Goal: Obtain resource: Download file/media

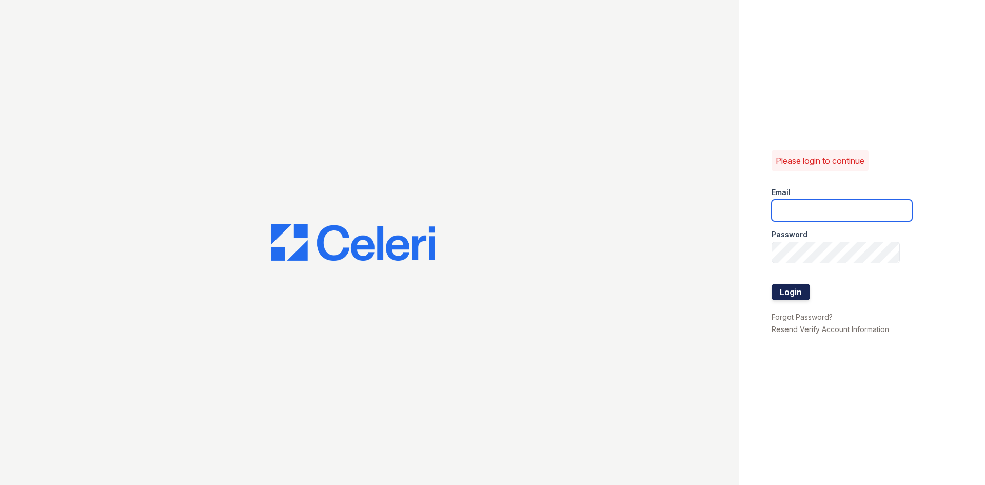
type input "tierini@mmgmgt.com"
click at [782, 290] on button "Login" at bounding box center [790, 292] width 38 height 16
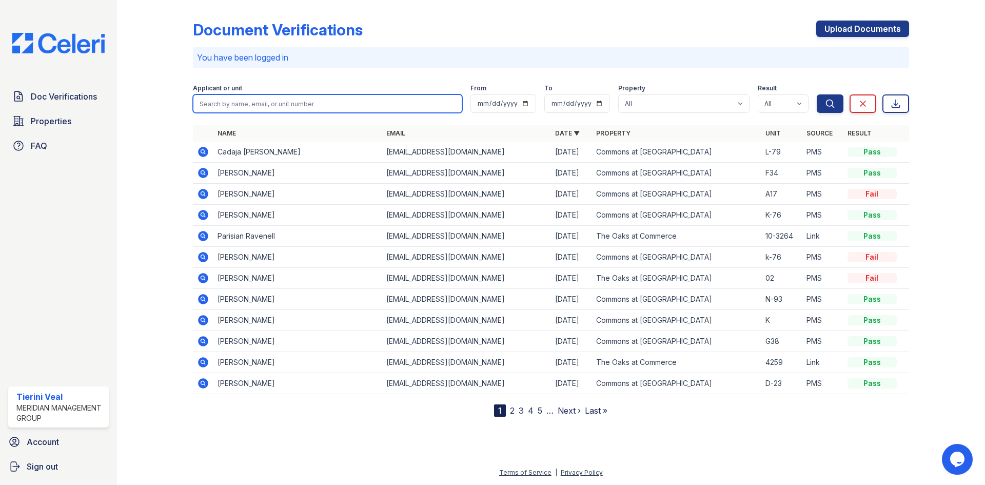
drag, startPoint x: 223, startPoint y: 105, endPoint x: 224, endPoint y: 92, distance: 12.3
click at [223, 103] on input "search" at bounding box center [327, 103] width 269 height 18
type input "baldwin"
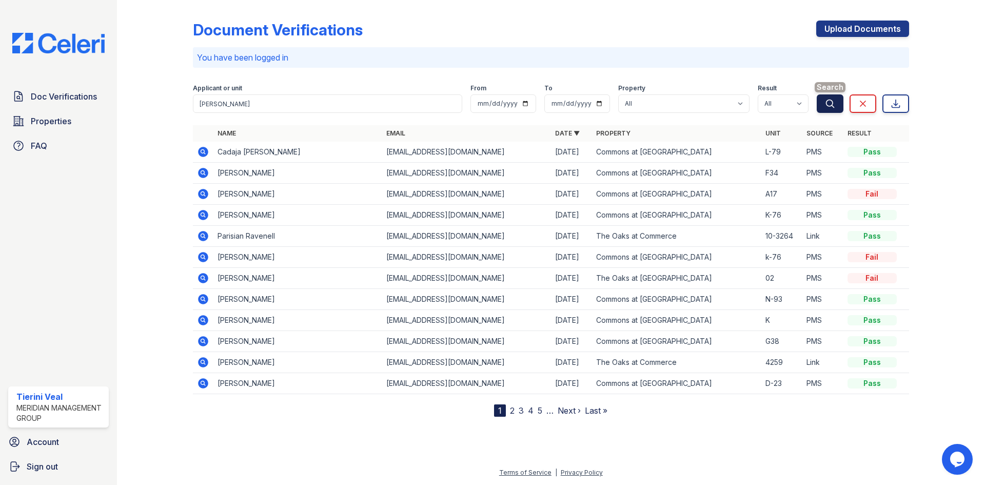
click at [828, 105] on icon "submit" at bounding box center [830, 103] width 10 height 10
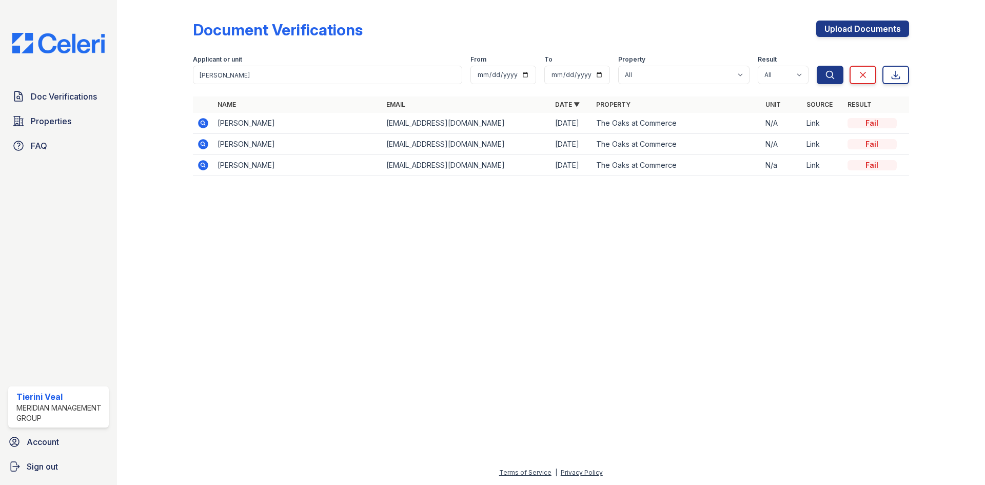
click at [200, 122] on icon at bounding box center [203, 123] width 10 height 10
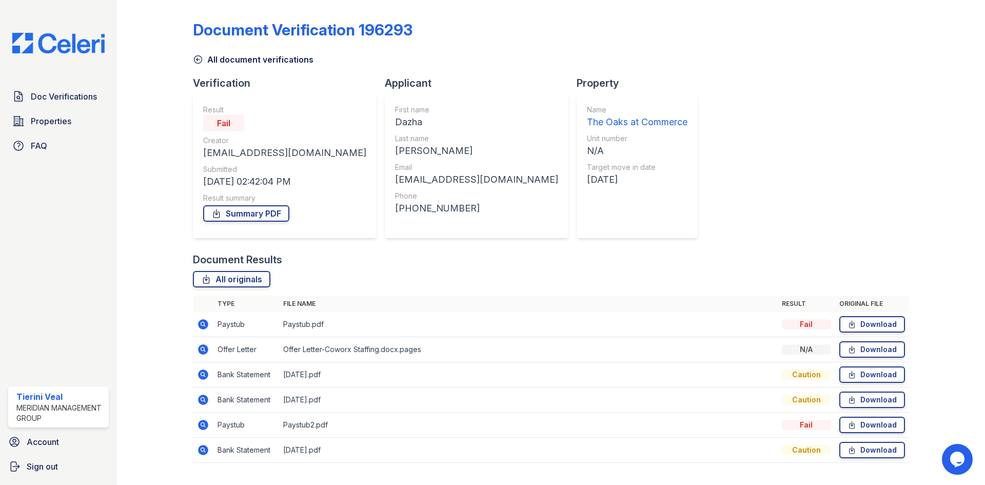
click at [202, 62] on icon at bounding box center [198, 59] width 10 height 10
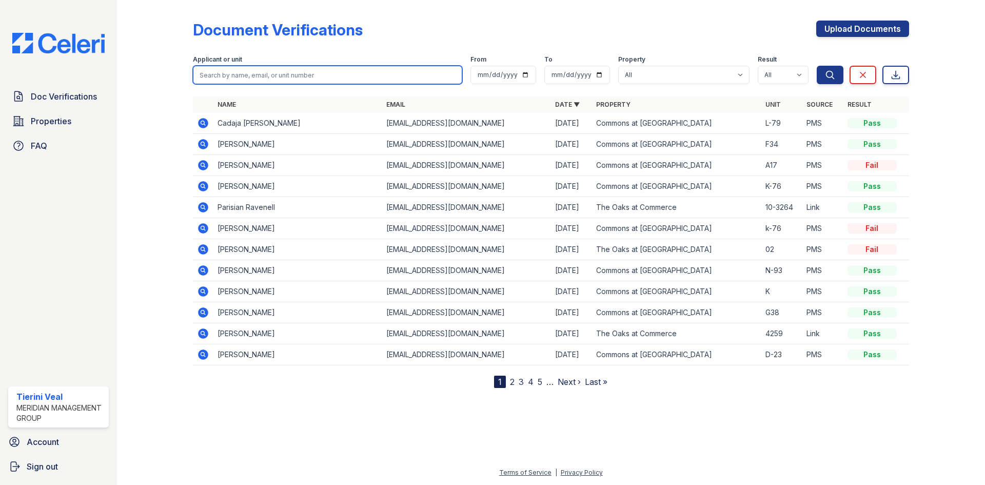
click at [238, 71] on input "search" at bounding box center [327, 75] width 269 height 18
type input "davis"
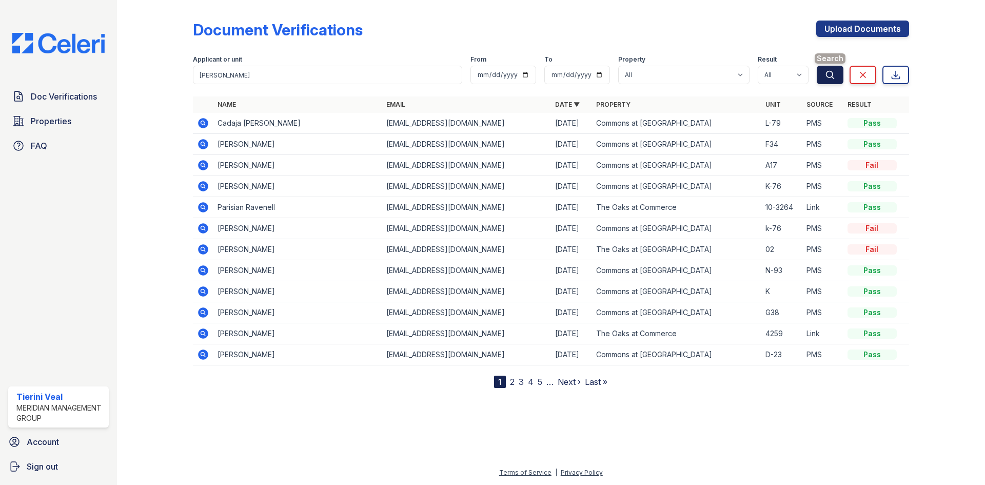
click at [830, 78] on icon "submit" at bounding box center [830, 75] width 10 height 10
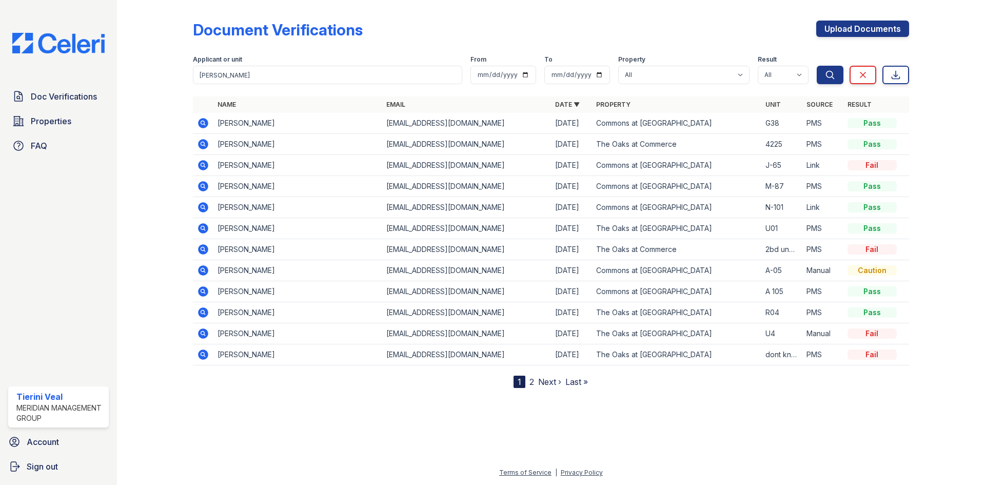
click at [201, 146] on icon at bounding box center [203, 144] width 10 height 10
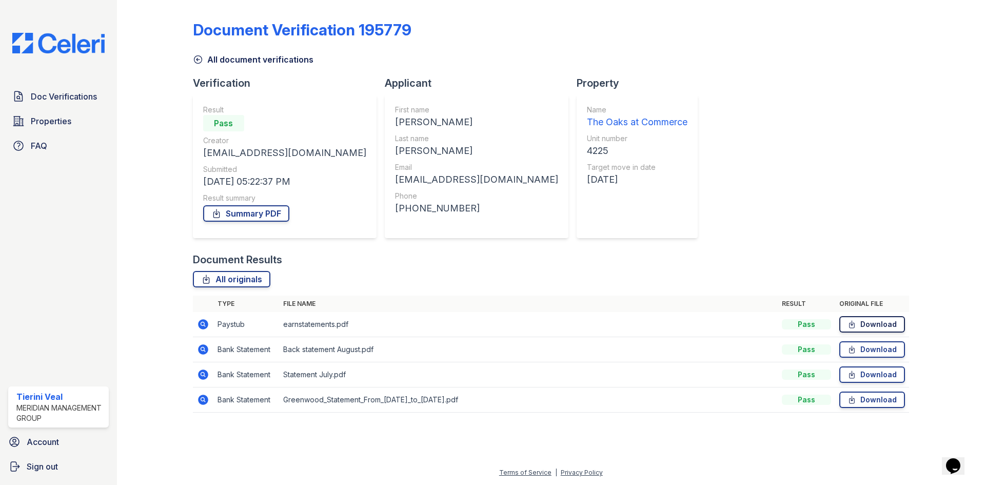
click at [878, 324] on link "Download" at bounding box center [872, 324] width 66 height 16
click at [858, 349] on link "Download" at bounding box center [872, 349] width 66 height 16
click at [878, 405] on link "Download" at bounding box center [872, 399] width 66 height 16
click at [878, 375] on link "Download" at bounding box center [872, 374] width 66 height 16
click at [198, 62] on icon at bounding box center [198, 59] width 10 height 10
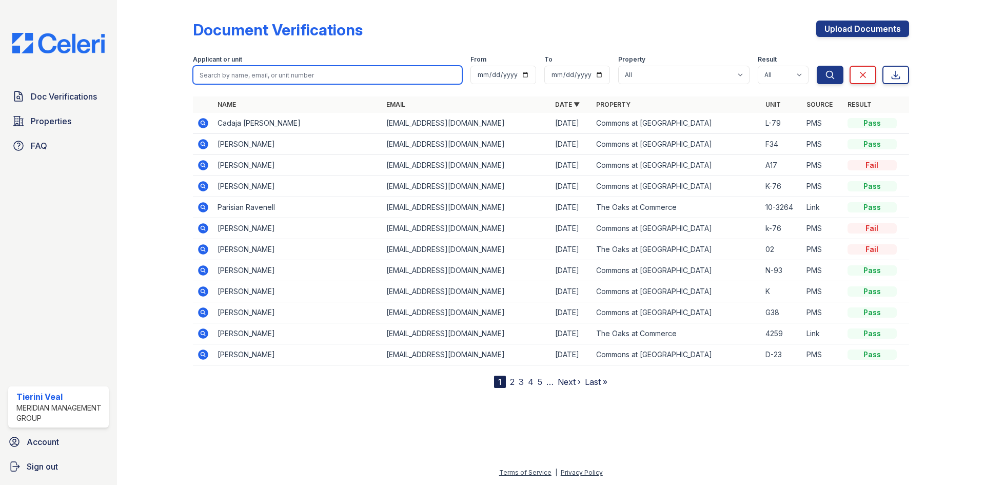
drag, startPoint x: 235, startPoint y: 79, endPoint x: 240, endPoint y: 77, distance: 5.5
click at [237, 79] on input "search" at bounding box center [327, 75] width 269 height 18
type input "davis"
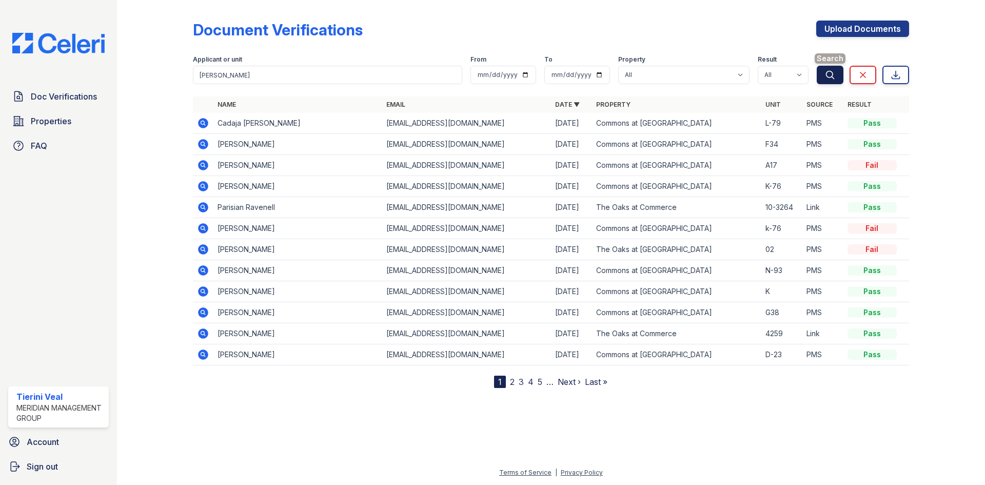
click at [823, 73] on button "Search" at bounding box center [829, 75] width 27 height 18
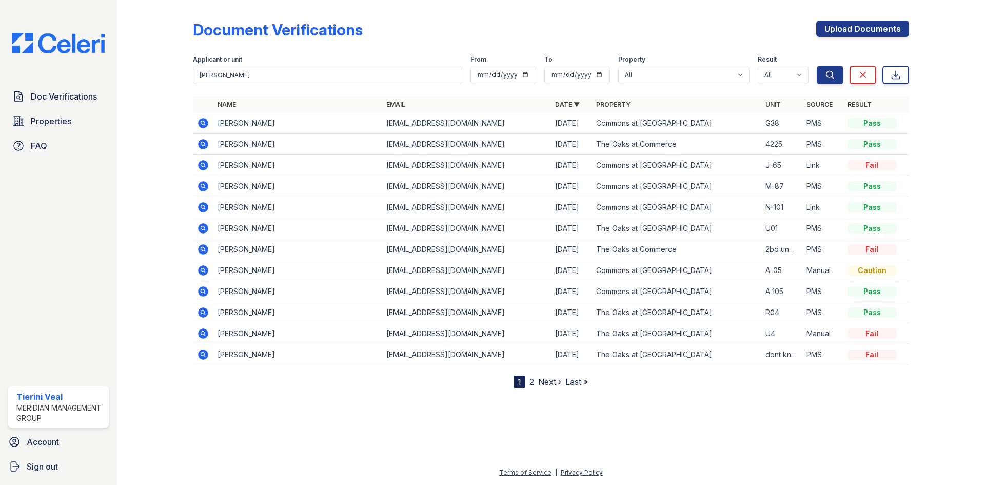
click at [202, 145] on icon at bounding box center [203, 144] width 12 height 12
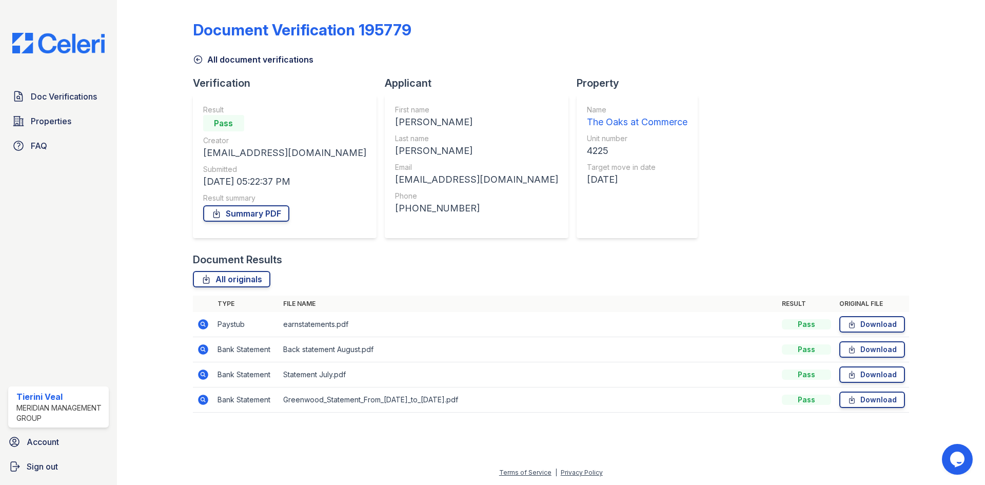
click at [197, 63] on icon at bounding box center [198, 59] width 10 height 10
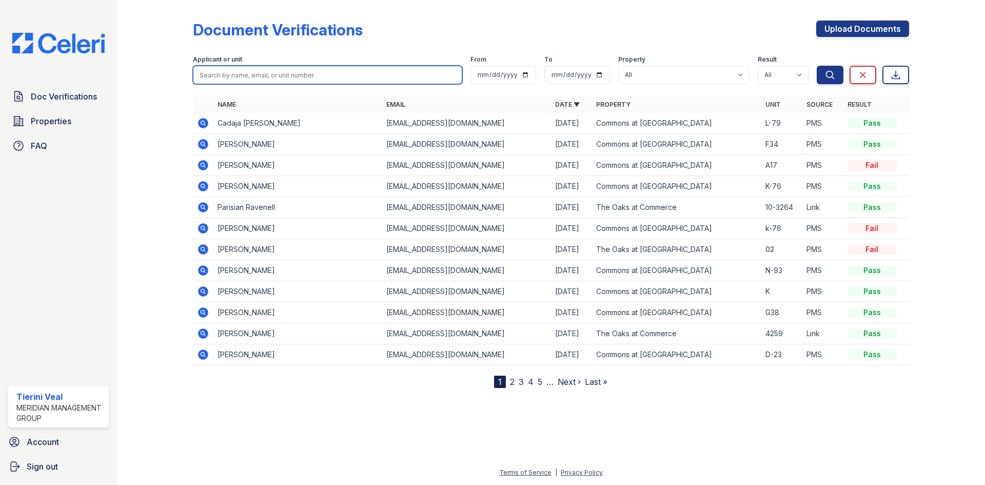
drag, startPoint x: 240, startPoint y: 77, endPoint x: 230, endPoint y: 88, distance: 14.9
click at [230, 88] on form "Applicant or unit From To Property All Commons at Camp Creek The Oaks at Commer…" at bounding box center [551, 67] width 716 height 41
type input "baldwin"
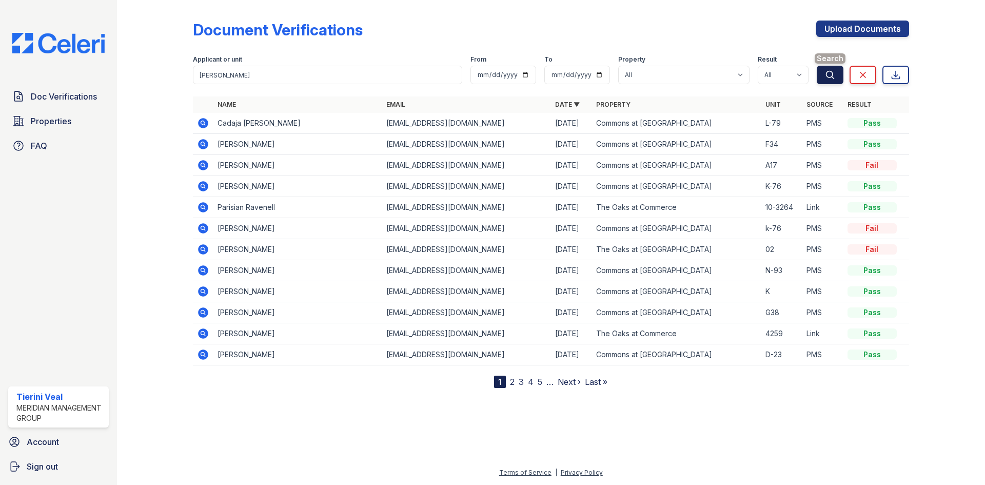
drag, startPoint x: 823, startPoint y: 78, endPoint x: 820, endPoint y: 74, distance: 5.3
click at [823, 77] on button "Search" at bounding box center [829, 75] width 27 height 18
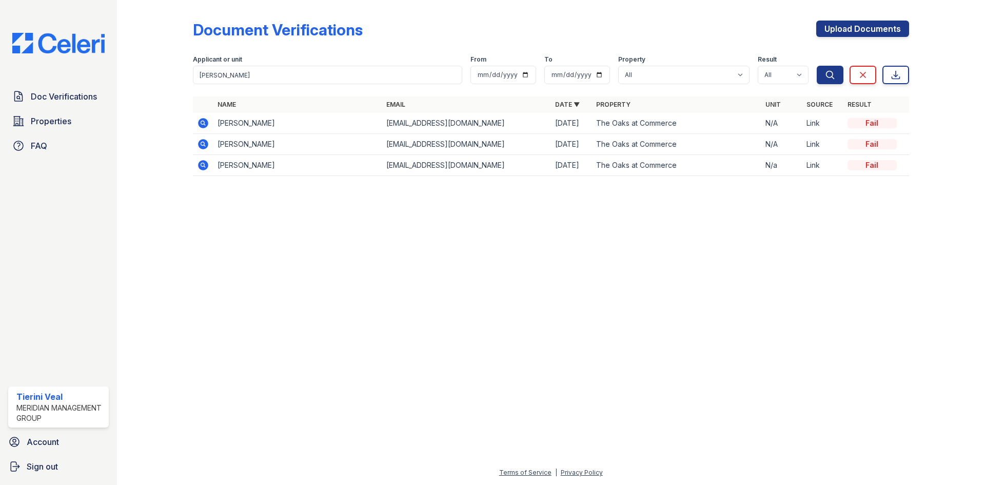
click at [206, 122] on icon at bounding box center [203, 123] width 10 height 10
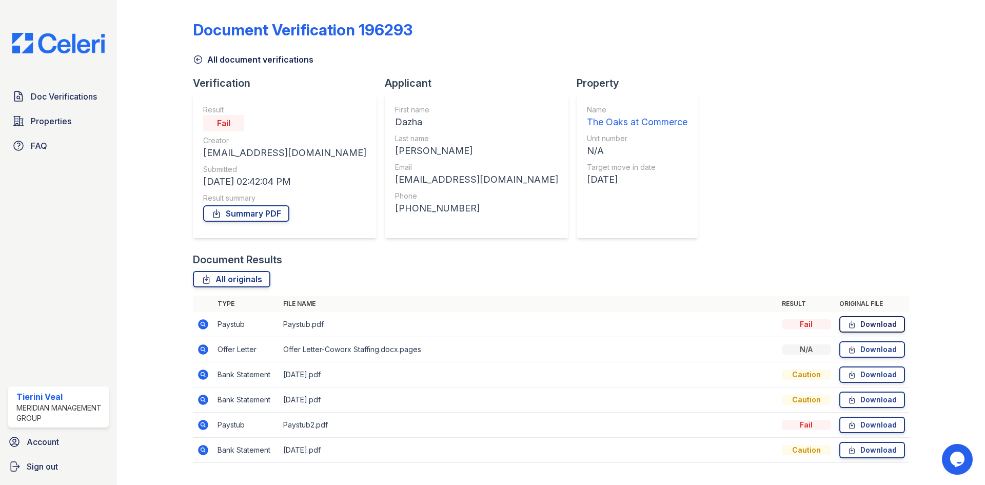
click at [863, 324] on link "Download" at bounding box center [872, 324] width 66 height 16
click at [866, 349] on link "Download" at bounding box center [872, 349] width 66 height 16
click at [778, 166] on div "Document Verification 196293 All document verifications Verification Result Fai…" at bounding box center [551, 238] width 716 height 469
click at [873, 374] on link "Download" at bounding box center [872, 374] width 66 height 16
